Goal: Task Accomplishment & Management: Use online tool/utility

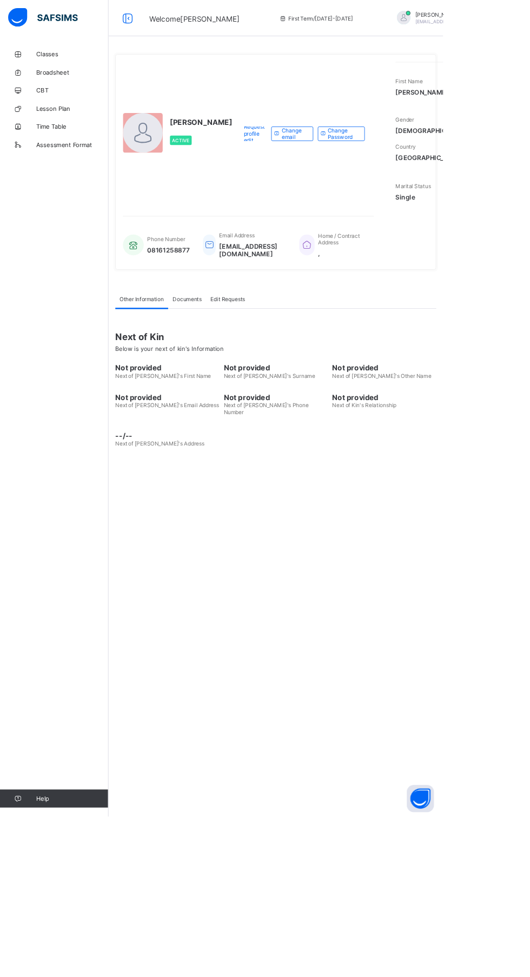
click at [382, 623] on div "UWALAKA PATRICK Active Request profile edit Change email Change Password First …" at bounding box center [330, 488] width 400 height 977
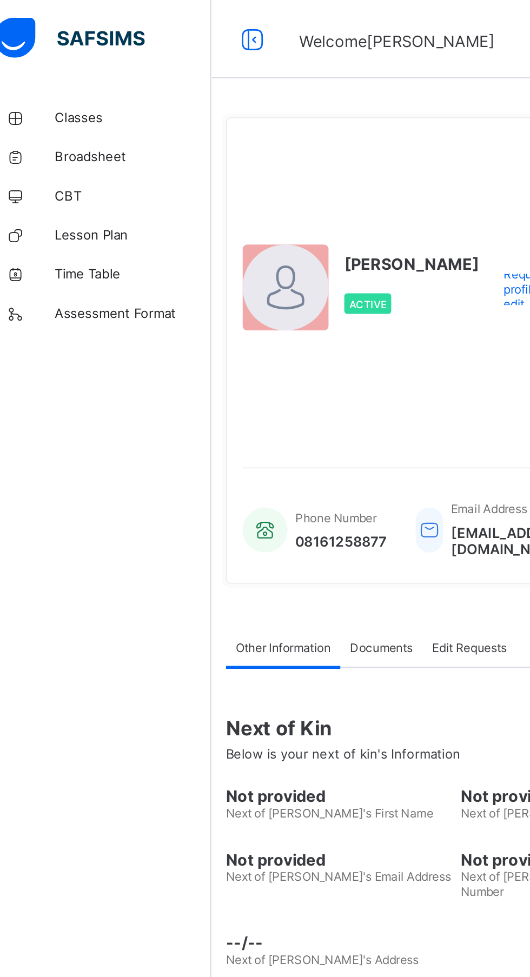
click at [63, 65] on span "Classes" at bounding box center [86, 65] width 87 height 9
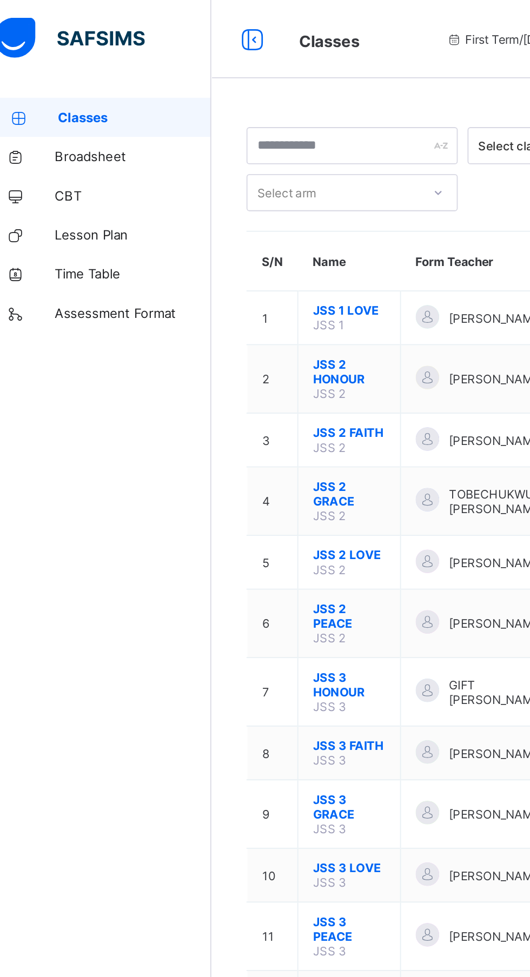
click at [238, 364] on td "GIFT [PERSON_NAME]" at bounding box center [284, 383] width 101 height 38
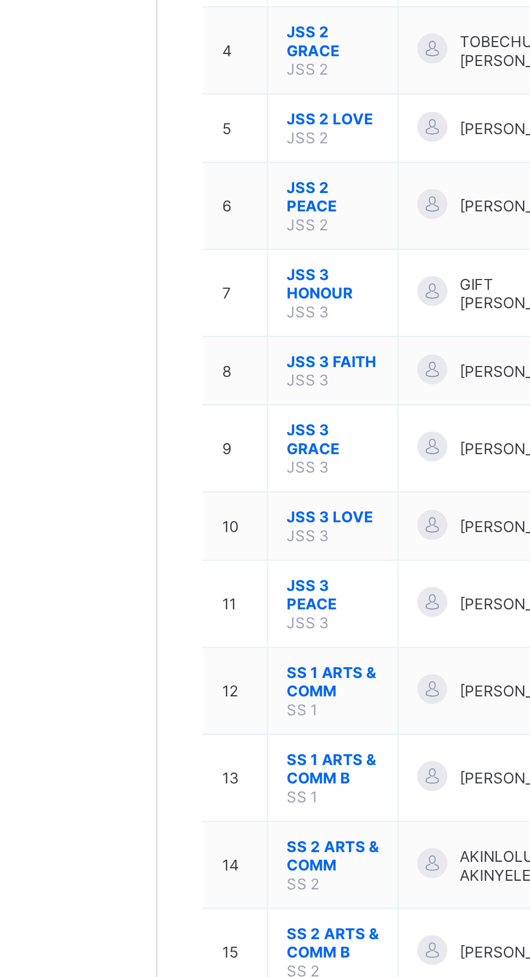
click at [207, 549] on span "SS 1 ARTS & COMM" at bounding box center [206, 551] width 40 height 16
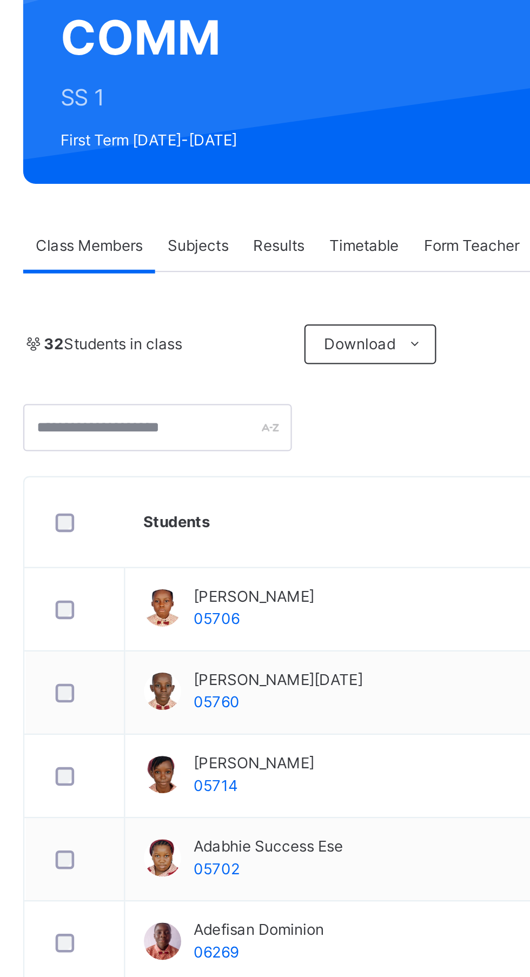
click at [225, 274] on span "Subjects" at bounding box center [225, 276] width 26 height 10
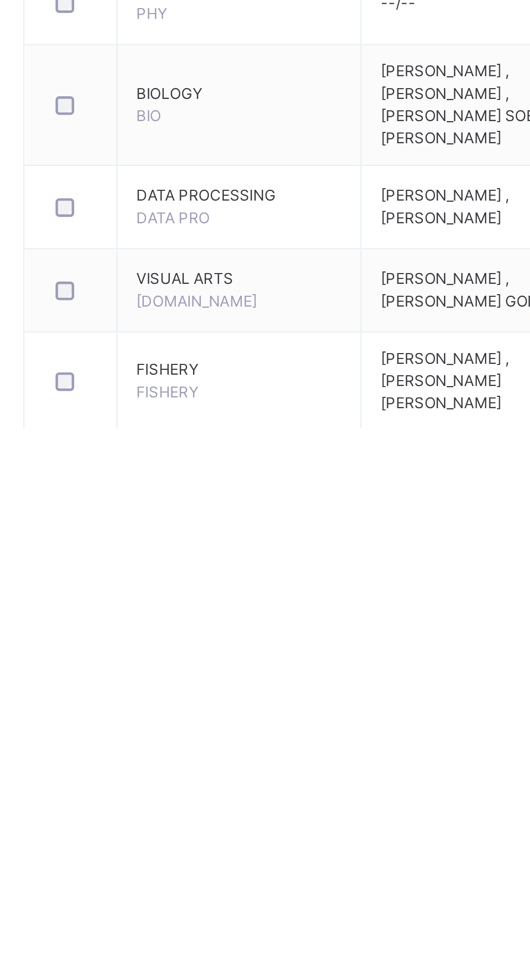
scroll to position [296, 0]
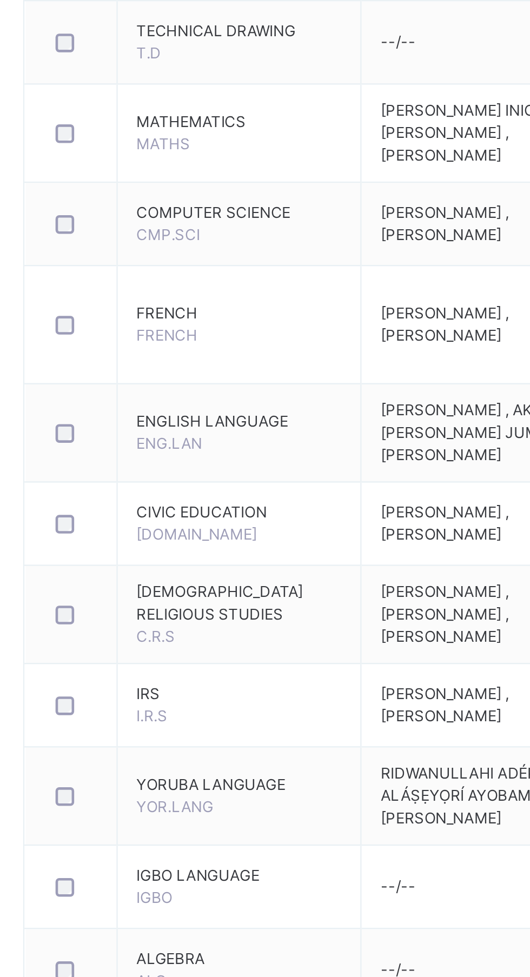
click at [211, 403] on span "FRENCH" at bounding box center [242, 399] width 89 height 10
click at [206, 412] on span "FRENCH" at bounding box center [211, 408] width 26 height 8
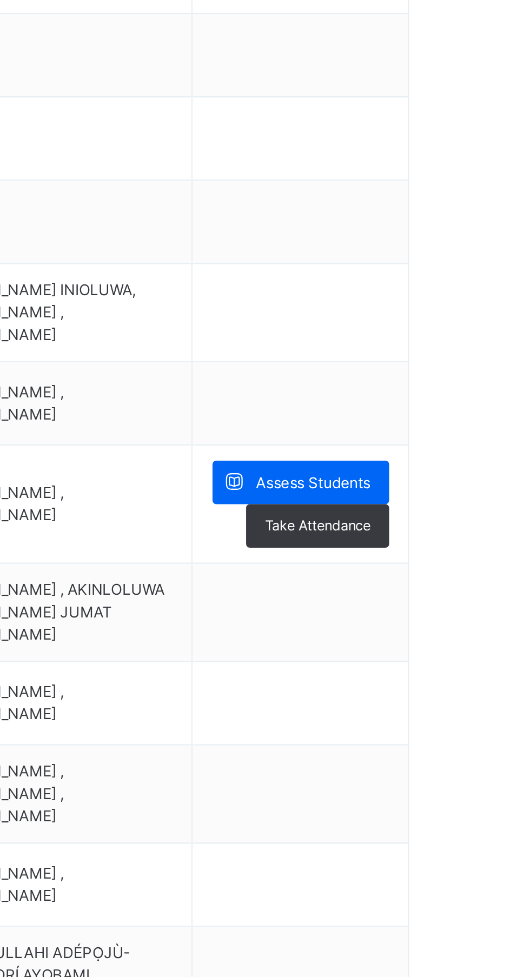
click at [492, 394] on div "Assess Students" at bounding box center [463, 393] width 77 height 19
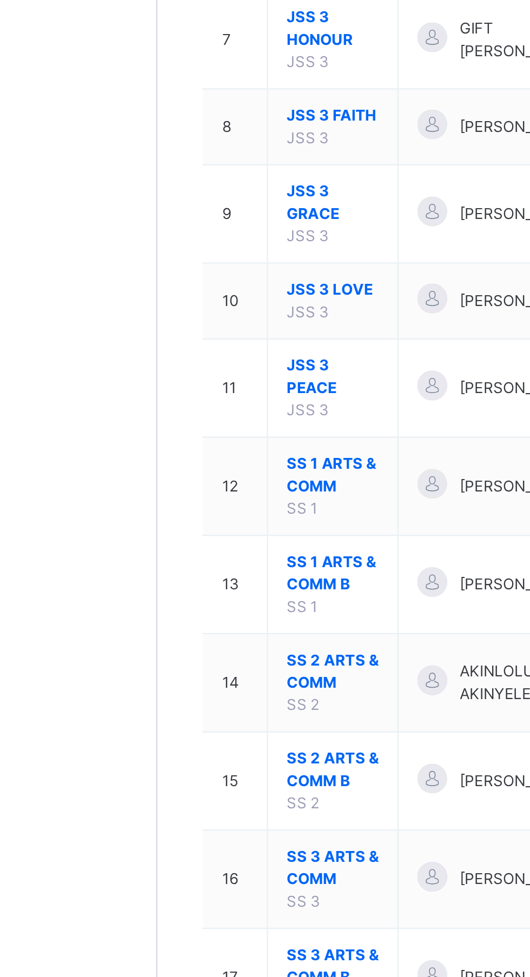
click at [205, 646] on span "SS 1 ARTS & COMM B" at bounding box center [206, 644] width 40 height 19
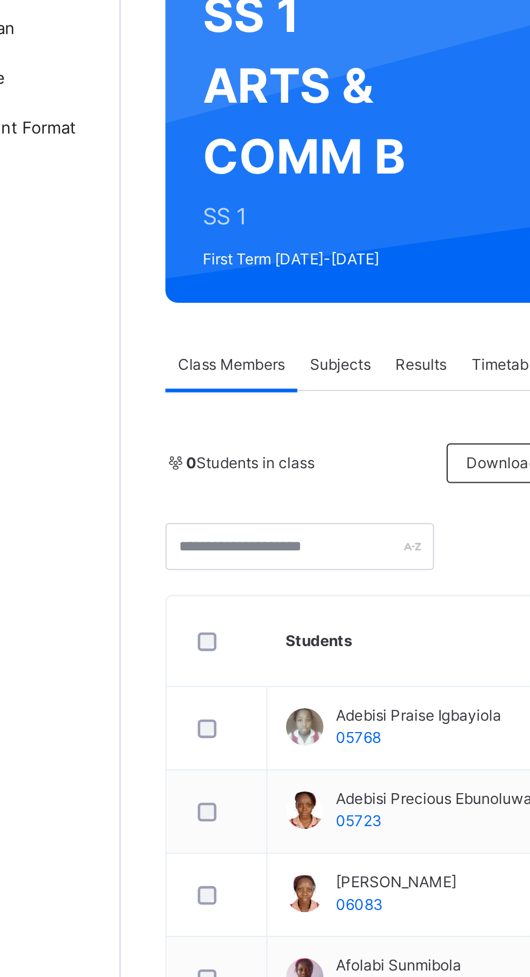
click at [225, 272] on span "Subjects" at bounding box center [225, 276] width 26 height 10
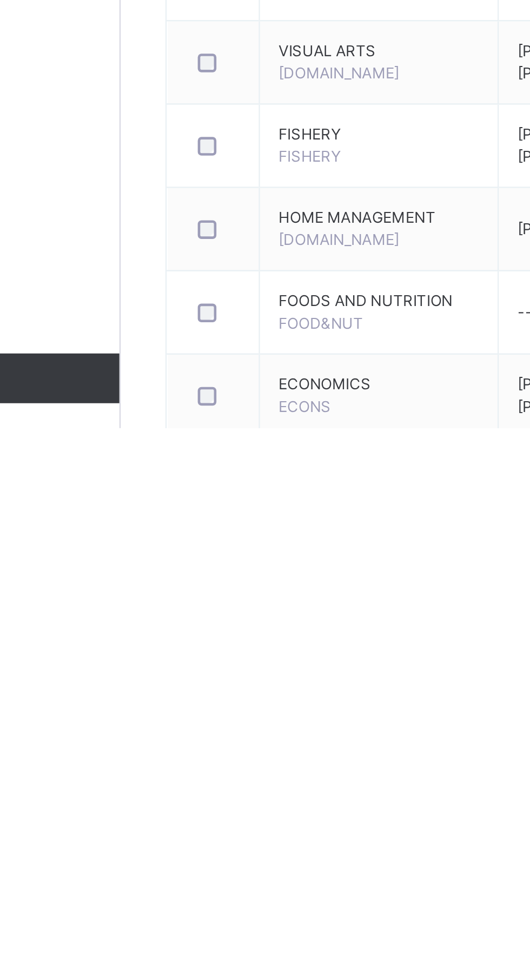
scroll to position [467, 0]
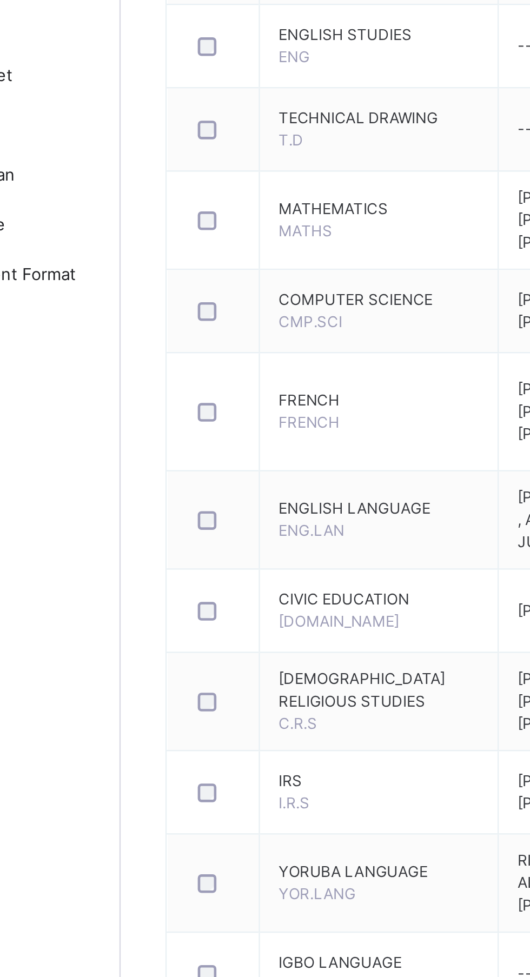
click at [211, 232] on span "FRENCH" at bounding box center [241, 228] width 87 height 10
click at [218, 241] on span "FRENCH" at bounding box center [211, 237] width 26 height 8
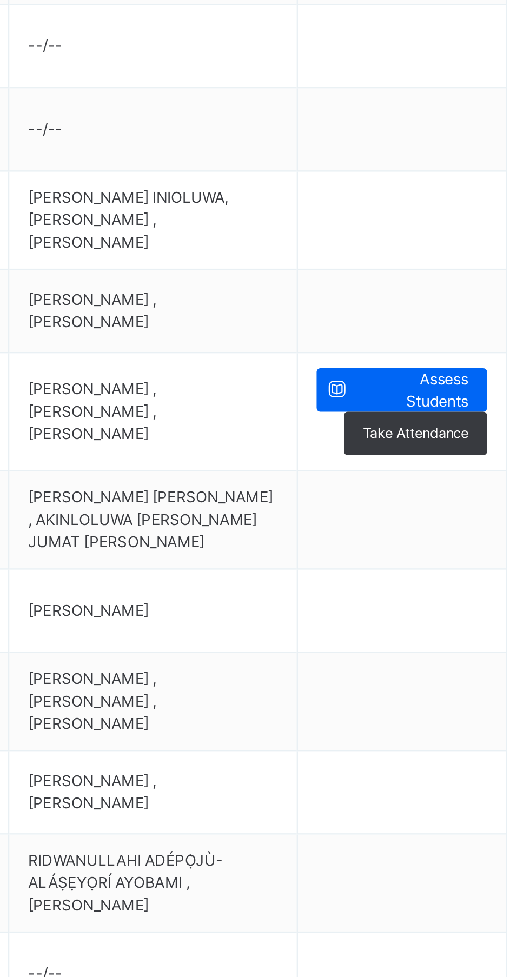
click at [491, 233] on span "Assess Students" at bounding box center [470, 223] width 48 height 19
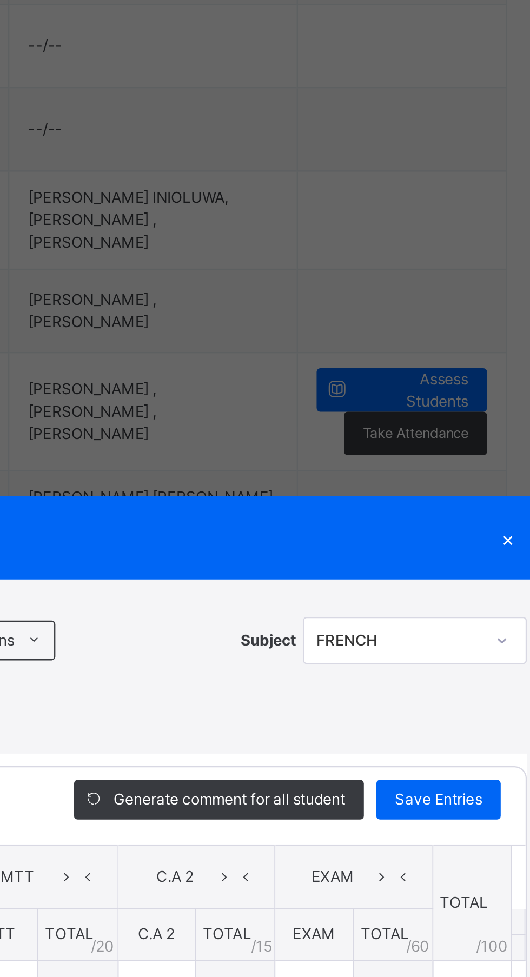
scroll to position [405, 0]
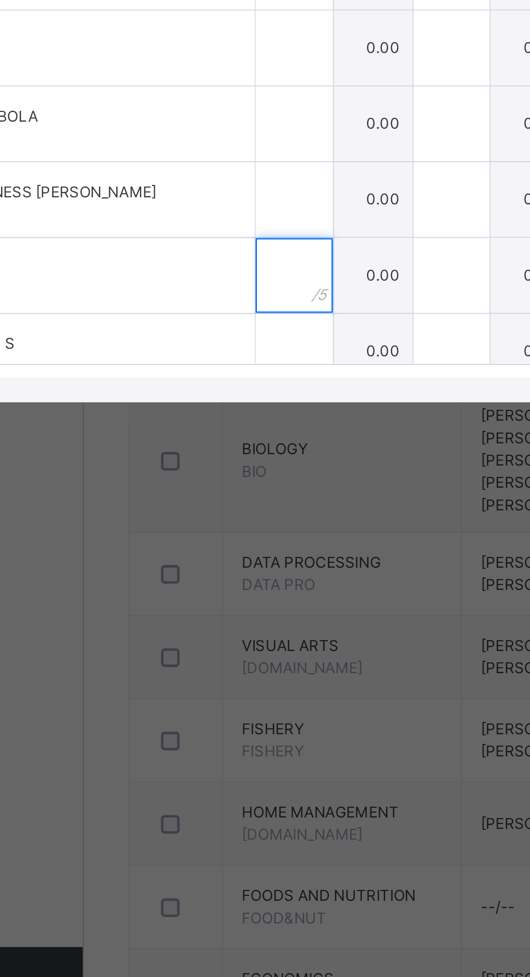
click at [238, 669] on input "text" at bounding box center [221, 652] width 34 height 32
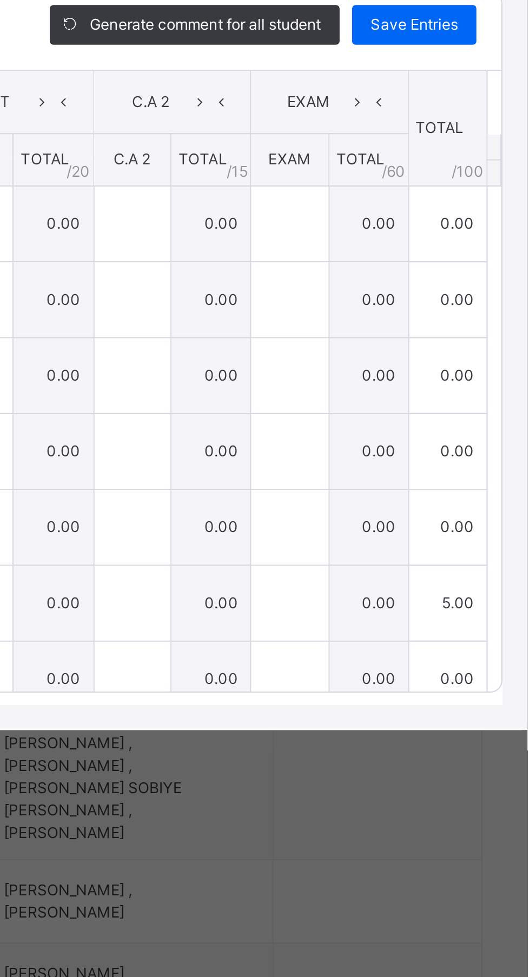
type input "*"
click at [500, 406] on span "Save Entries" at bounding box center [481, 401] width 38 height 10
type input "*"
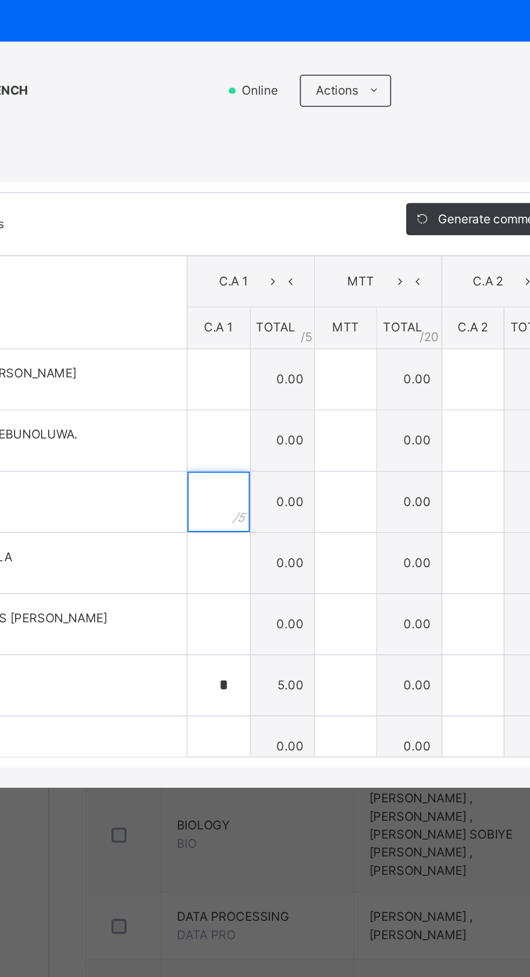
click at [238, 570] on input "text" at bounding box center [221, 553] width 34 height 32
click at [238, 504] on div at bounding box center [221, 487] width 34 height 32
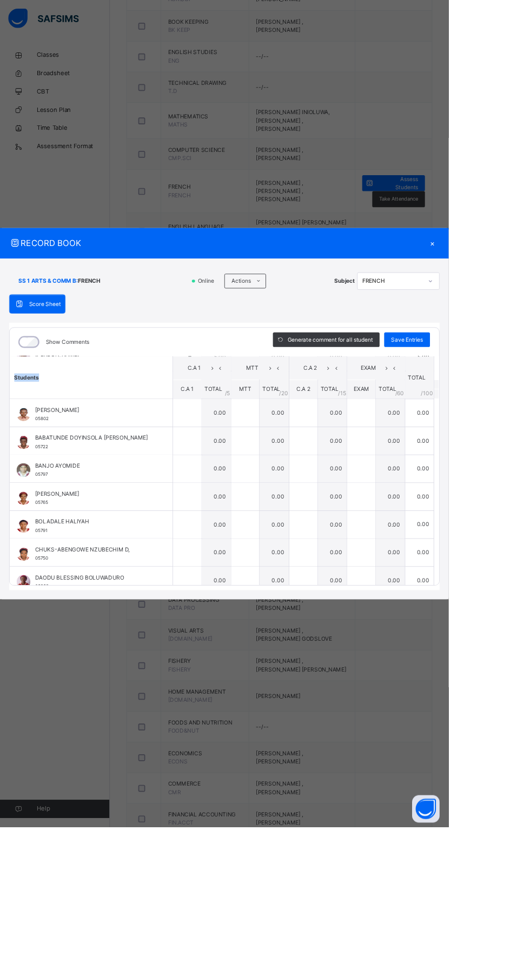
scroll to position [241, 0]
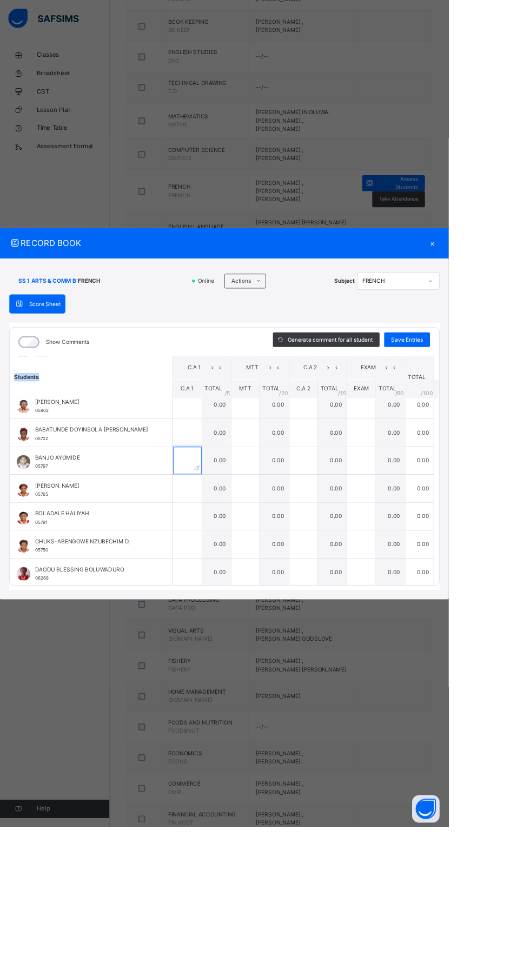
click at [238, 560] on input "text" at bounding box center [221, 544] width 34 height 32
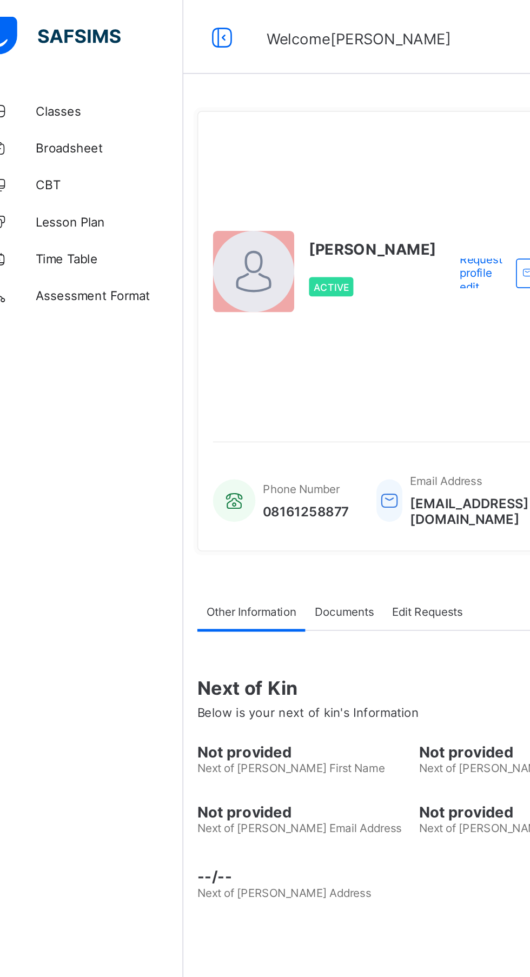
click at [67, 64] on span "Classes" at bounding box center [86, 65] width 87 height 9
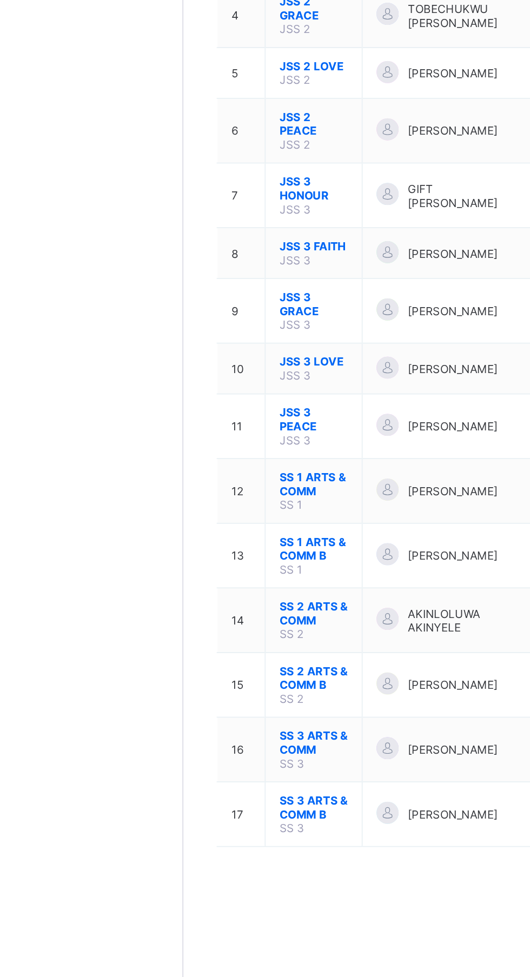
click at [206, 619] on span "SS 2 ARTS & COMM" at bounding box center [206, 627] width 40 height 16
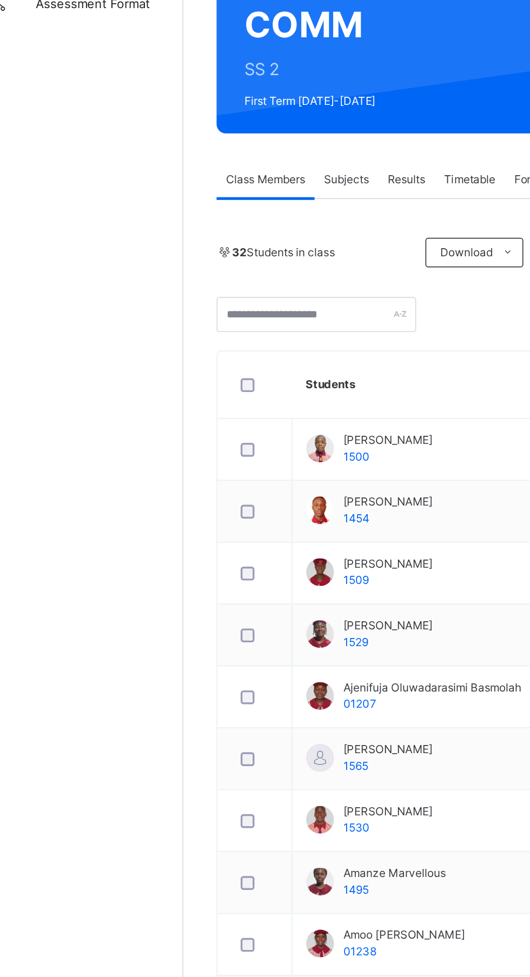
click at [230, 274] on span "Subjects" at bounding box center [225, 276] width 26 height 10
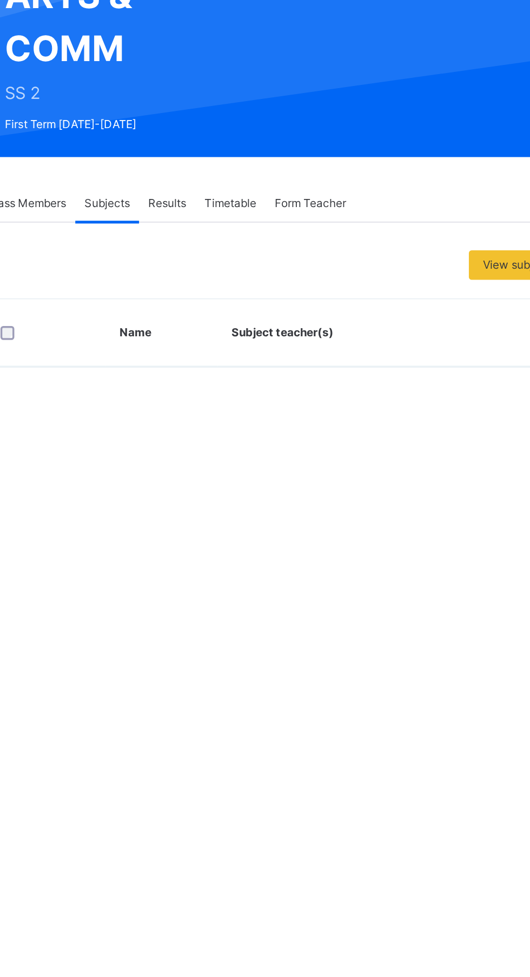
click at [261, 271] on span "Results" at bounding box center [260, 276] width 22 height 10
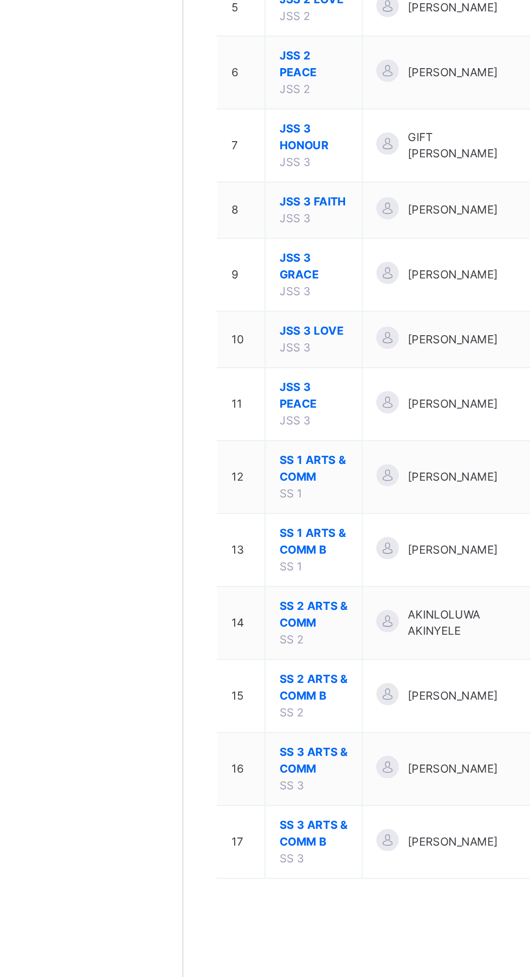
click at [199, 694] on span "SS 2 ARTS & COMM" at bounding box center [206, 686] width 40 height 19
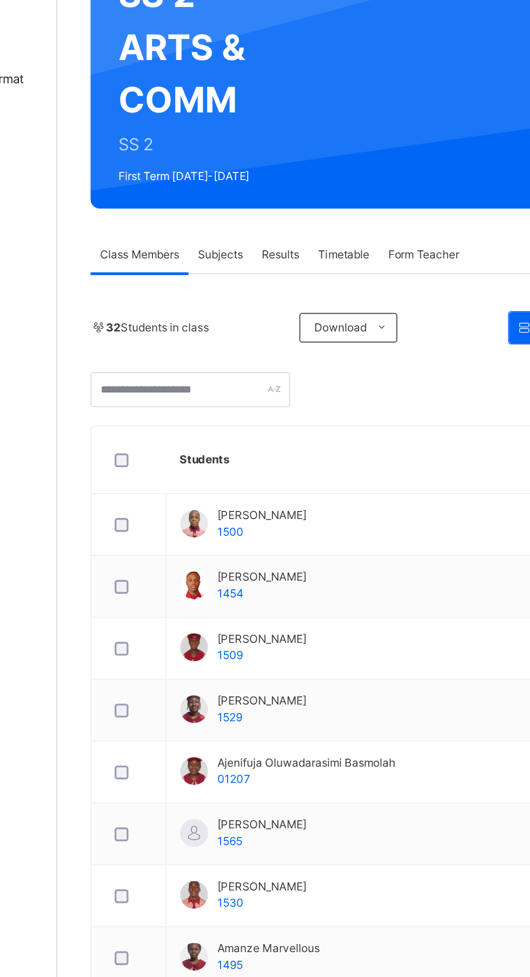
click at [268, 272] on span "Results" at bounding box center [260, 276] width 22 height 10
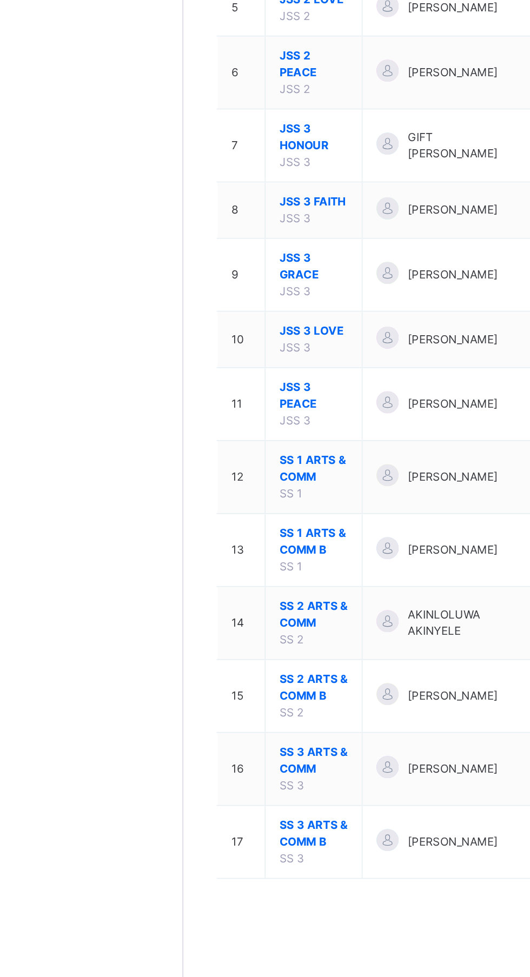
click at [208, 736] on span "SS 2 ARTS & COMM B" at bounding box center [206, 729] width 40 height 19
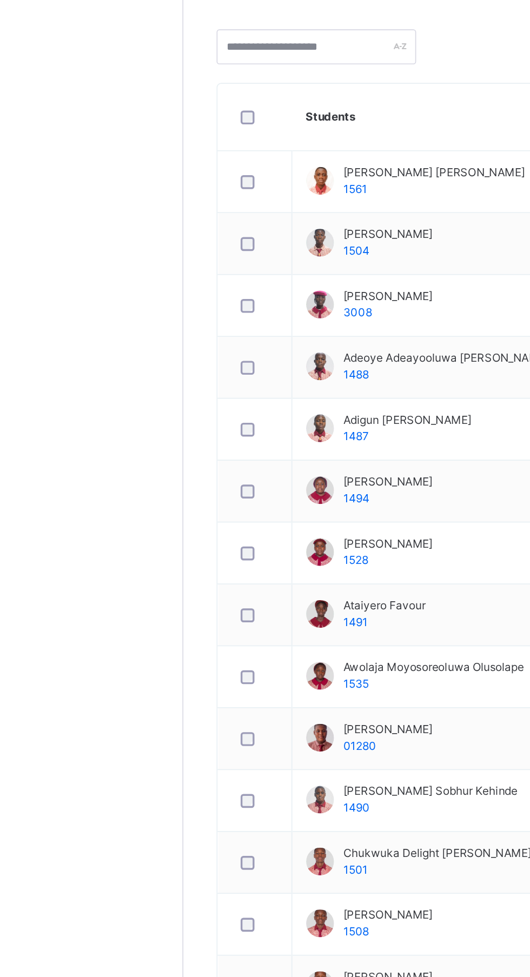
click at [264, 272] on span "Results" at bounding box center [260, 276] width 22 height 10
